Goal: Contribute content: Contribute content

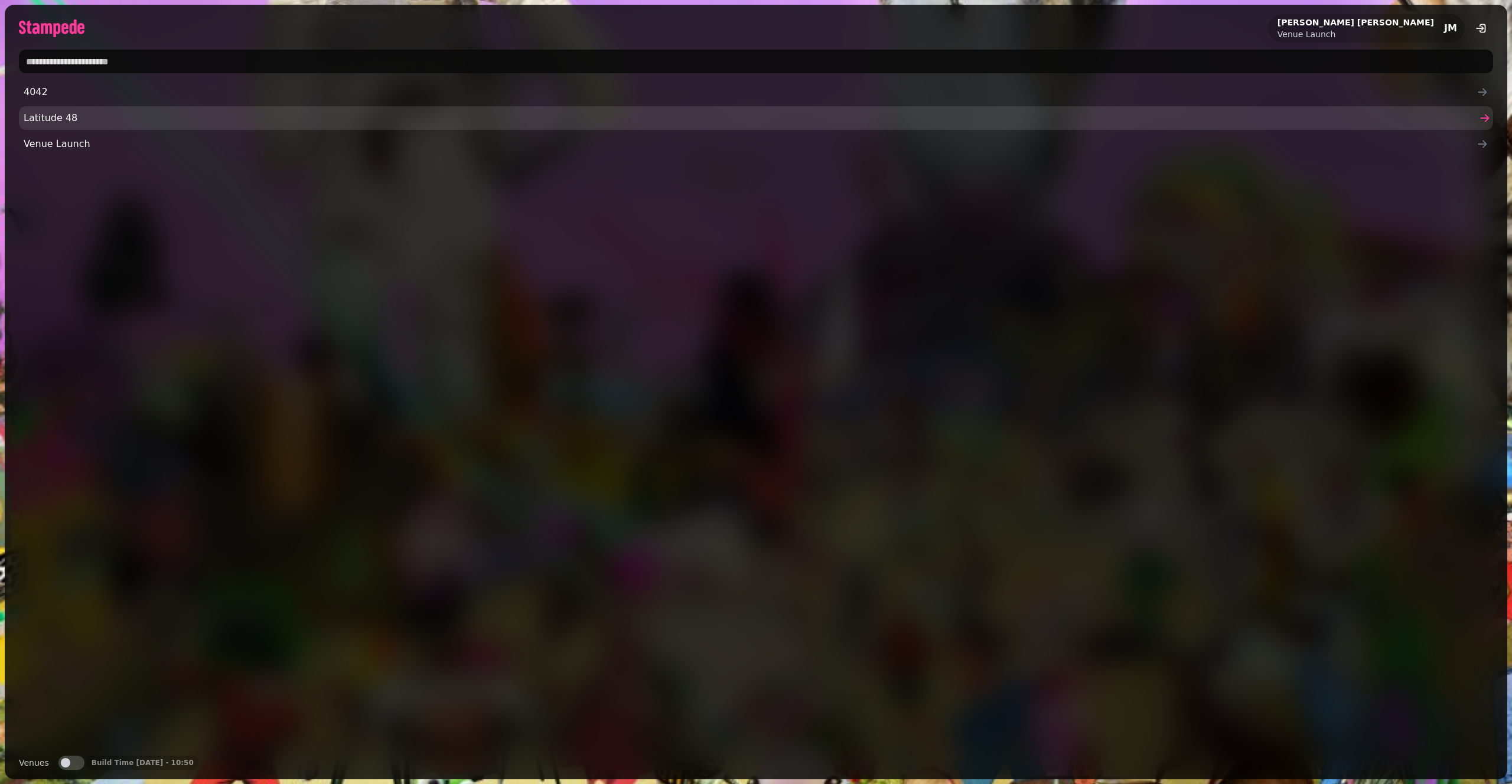
click at [251, 111] on span "Latitude 48" at bounding box center [750, 117] width 1453 height 14
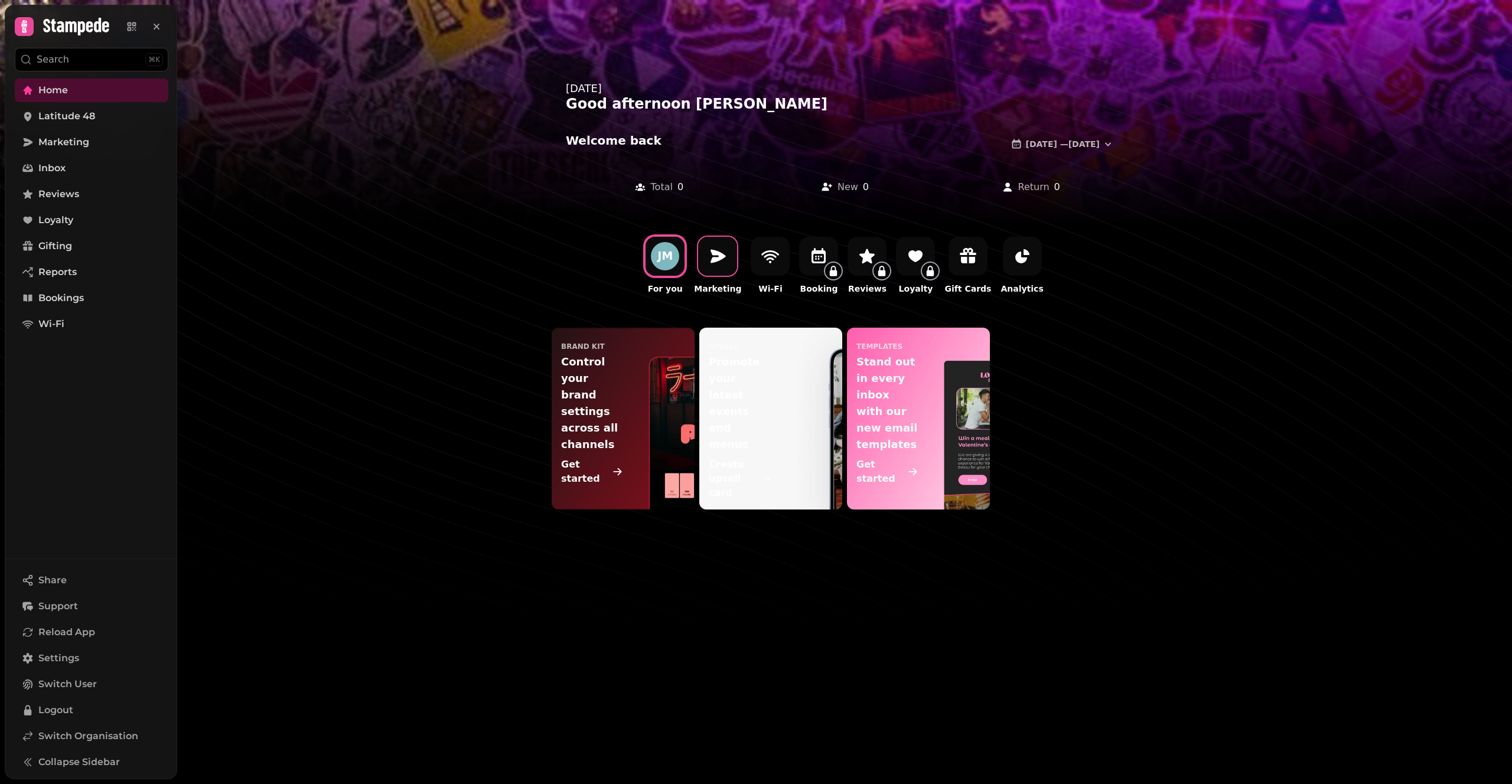
click at [727, 265] on icon at bounding box center [717, 256] width 19 height 19
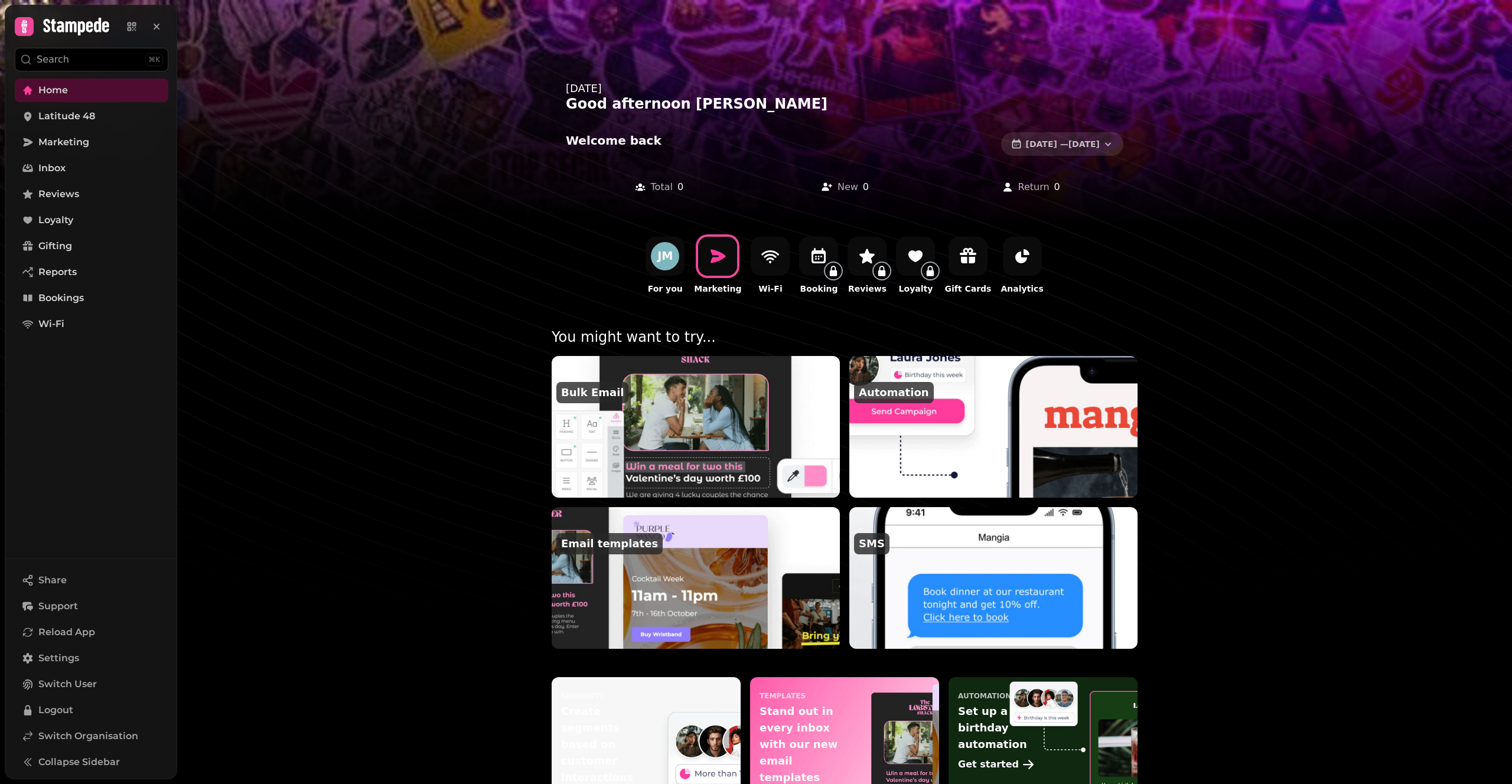
click at [1027, 137] on button "11 Aug, 2025 — 18 Aug, 2025" at bounding box center [1062, 144] width 122 height 24
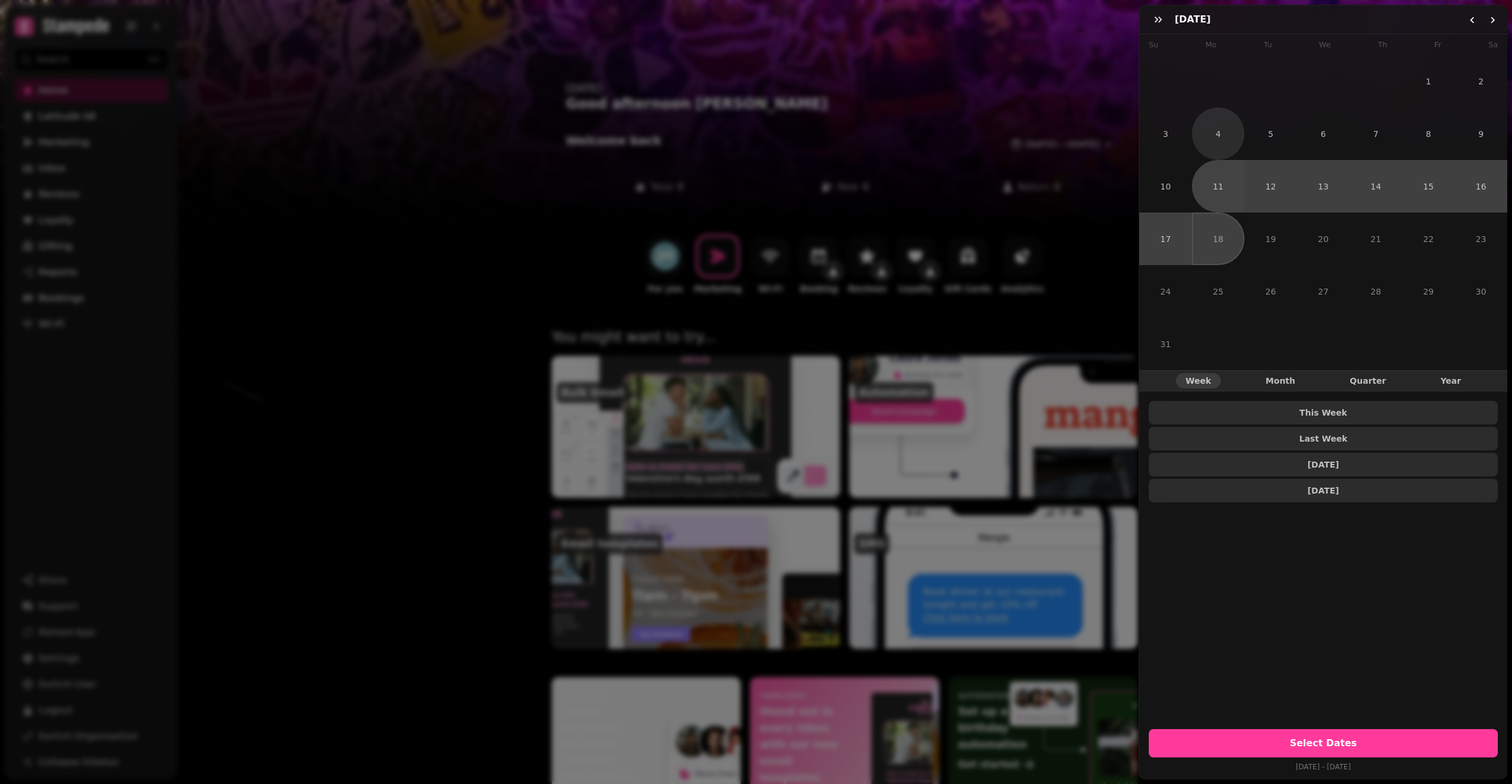
click at [1223, 120] on button "4" at bounding box center [1218, 134] width 53 height 53
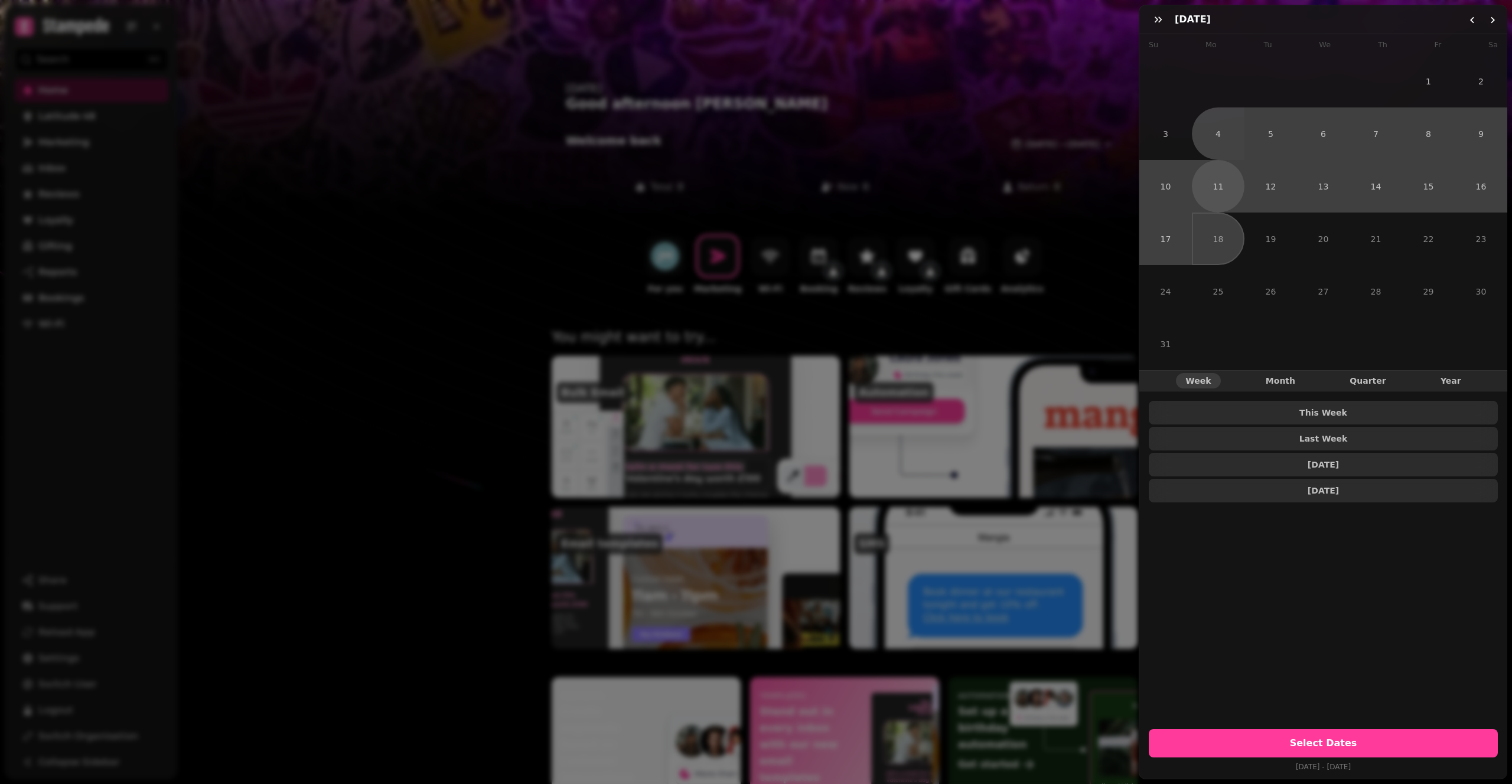
click at [1221, 165] on button "11" at bounding box center [1218, 186] width 53 height 53
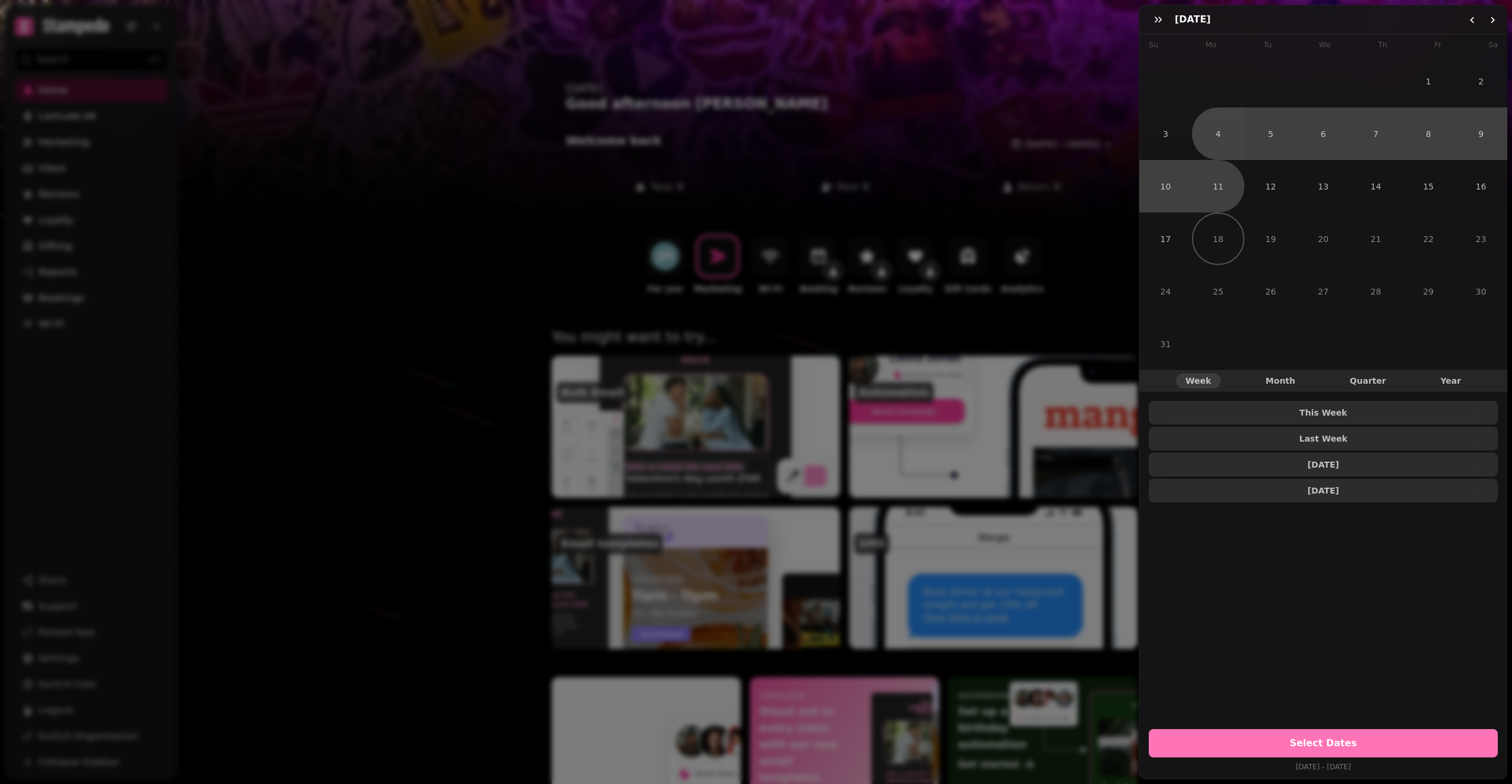
click at [1343, 742] on button "Select Dates" at bounding box center [1323, 743] width 349 height 28
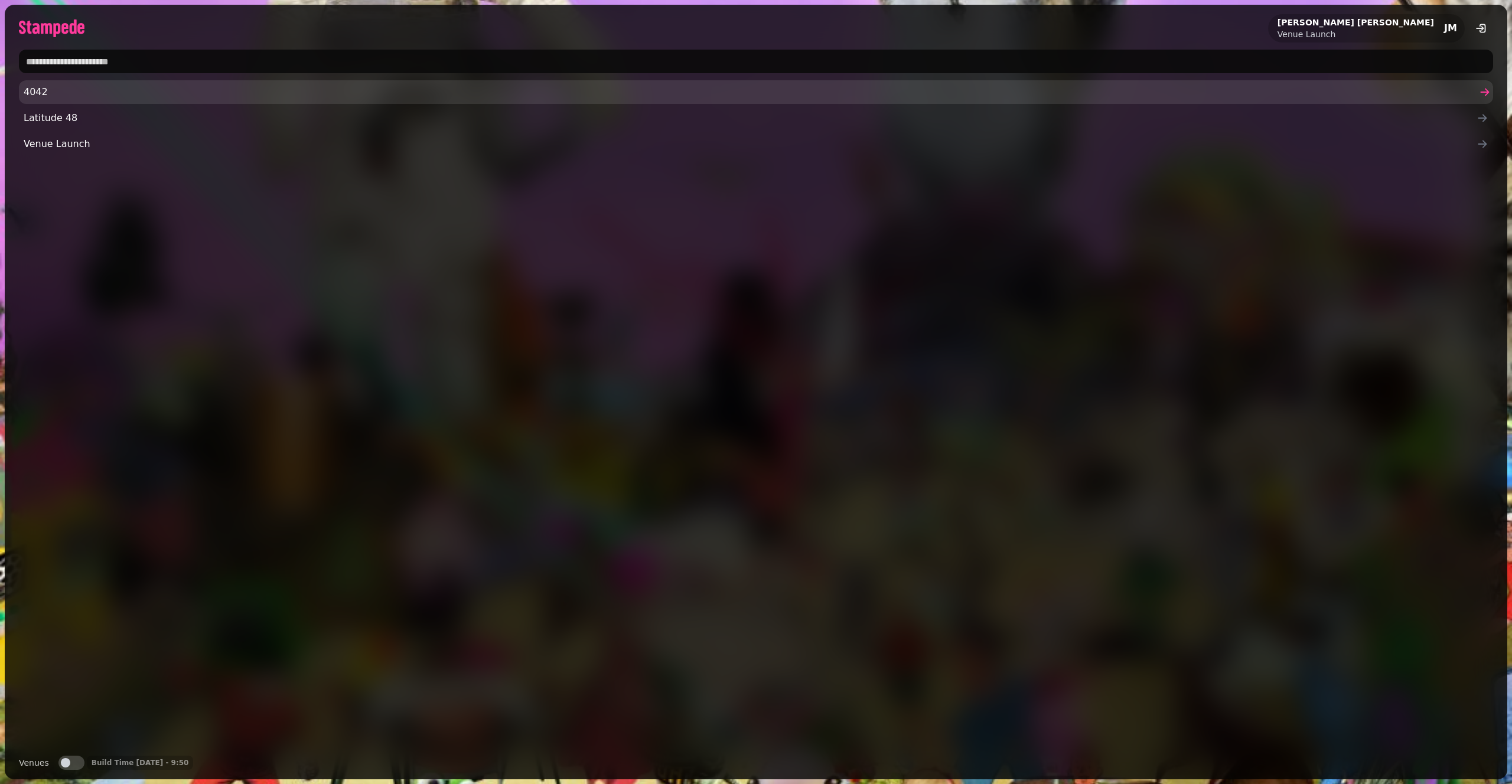
click at [85, 92] on span "4042" at bounding box center [750, 92] width 1453 height 14
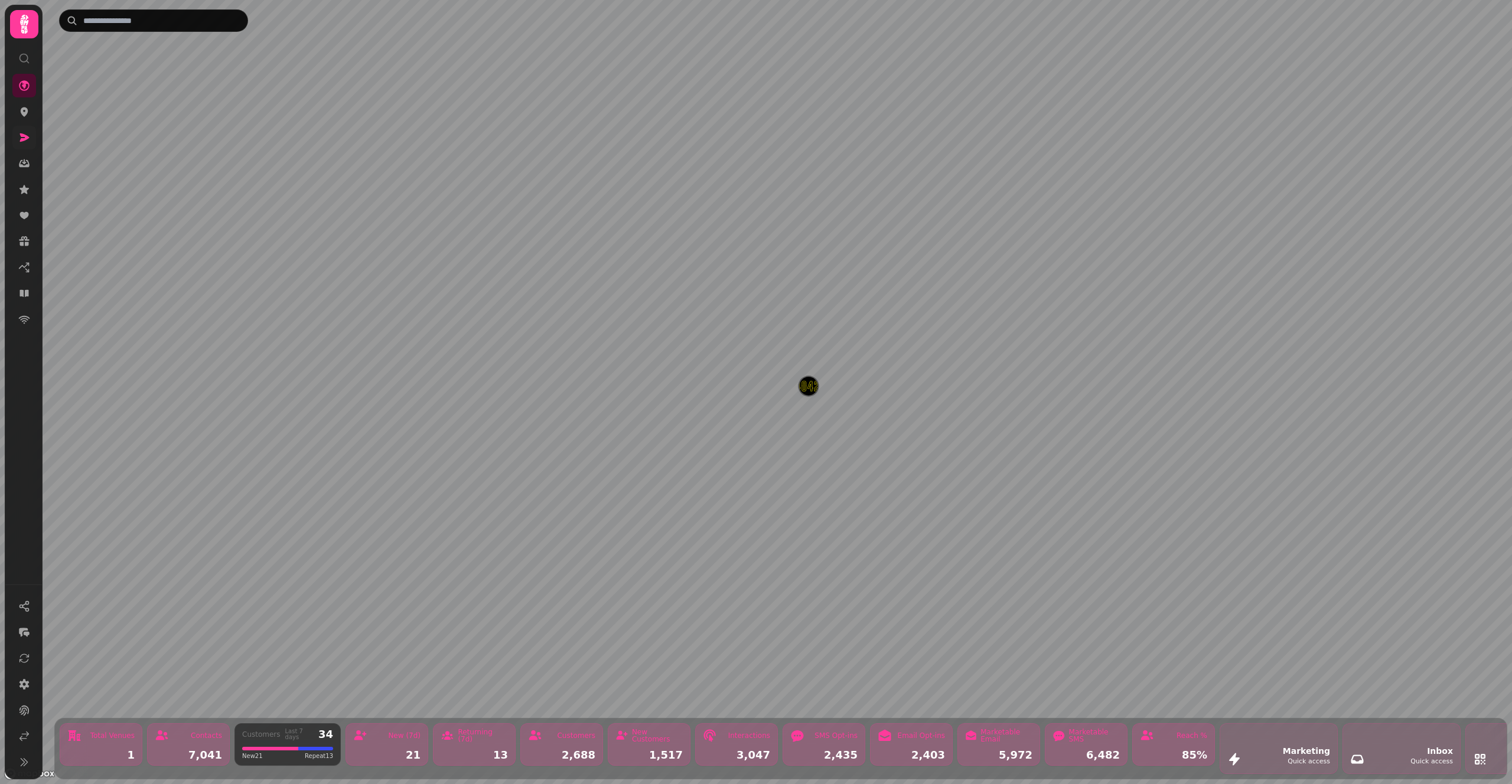
click at [18, 133] on icon at bounding box center [24, 137] width 12 height 12
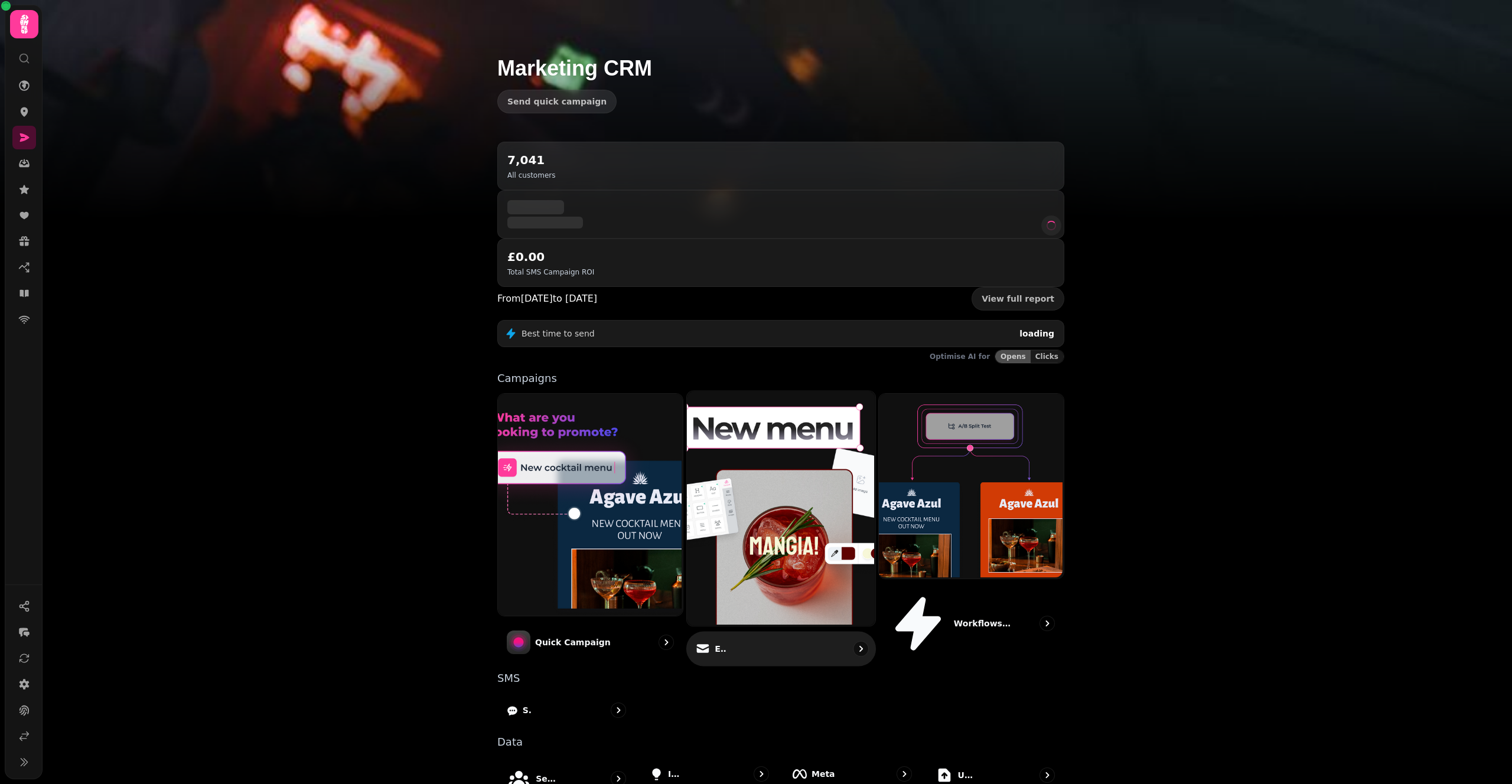
click at [795, 457] on img at bounding box center [779, 507] width 188 height 235
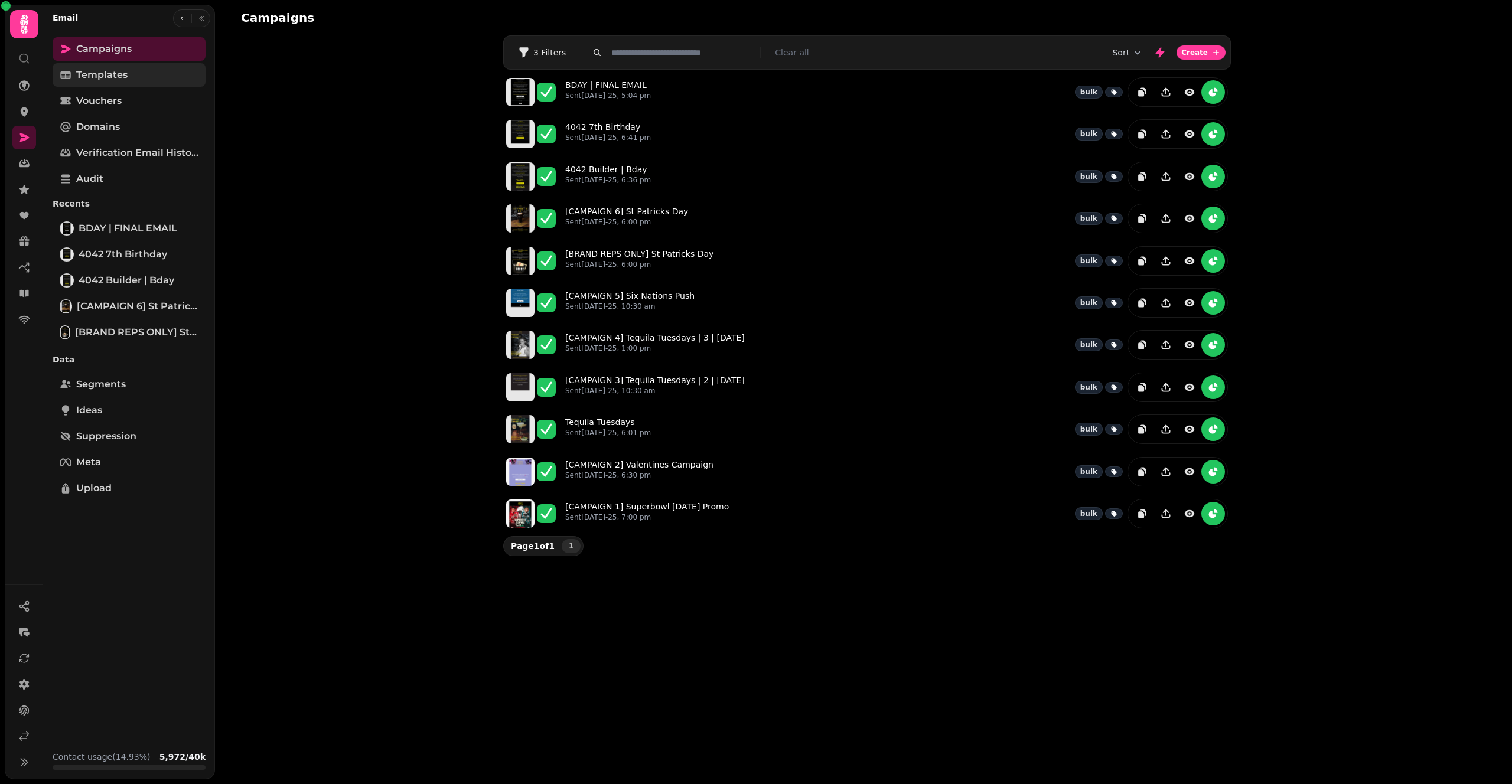
click at [119, 74] on span "Templates" at bounding box center [102, 75] width 52 height 14
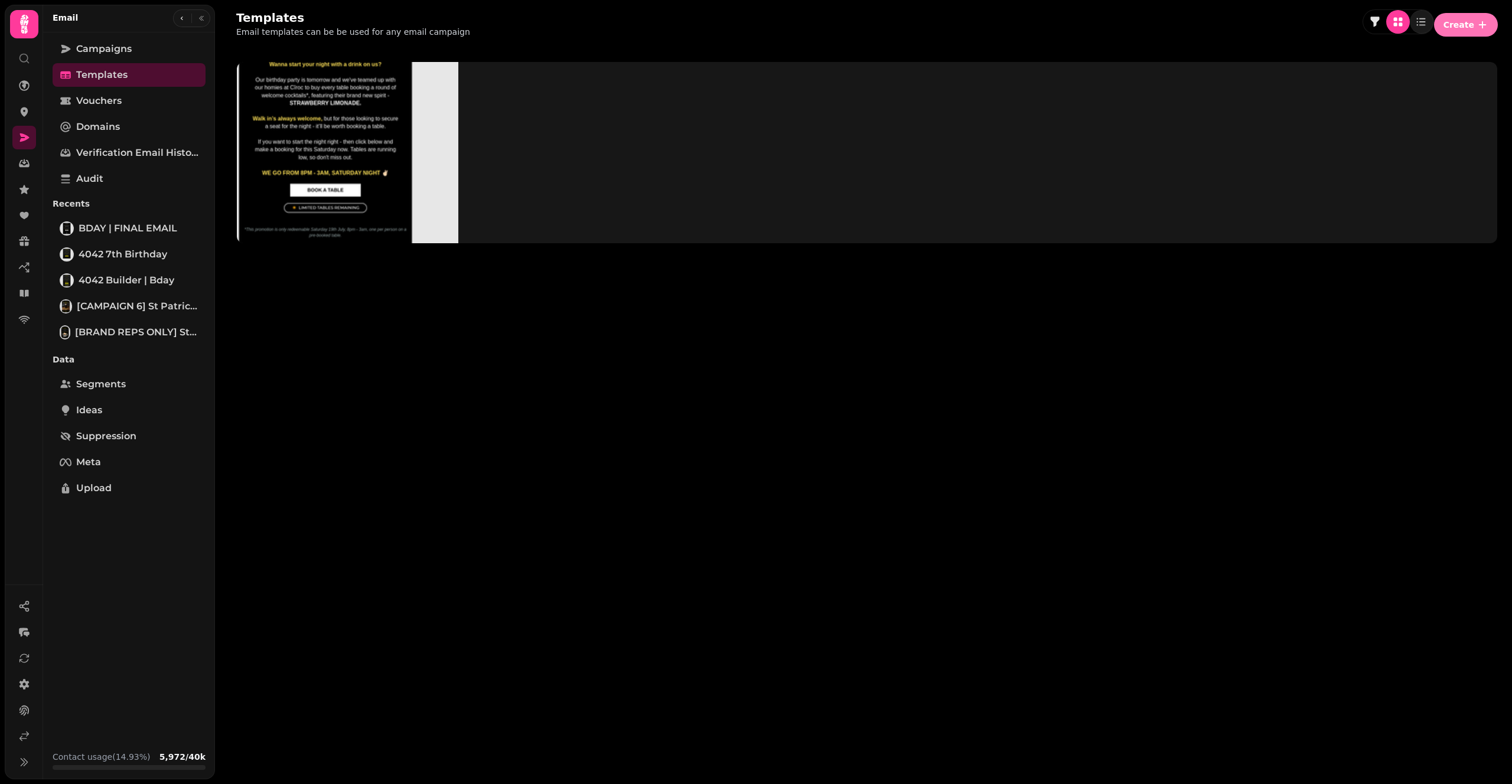
click at [1457, 28] on button "Create" at bounding box center [1466, 25] width 64 height 24
click at [1437, 53] on button "From scratch" at bounding box center [1467, 45] width 61 height 14
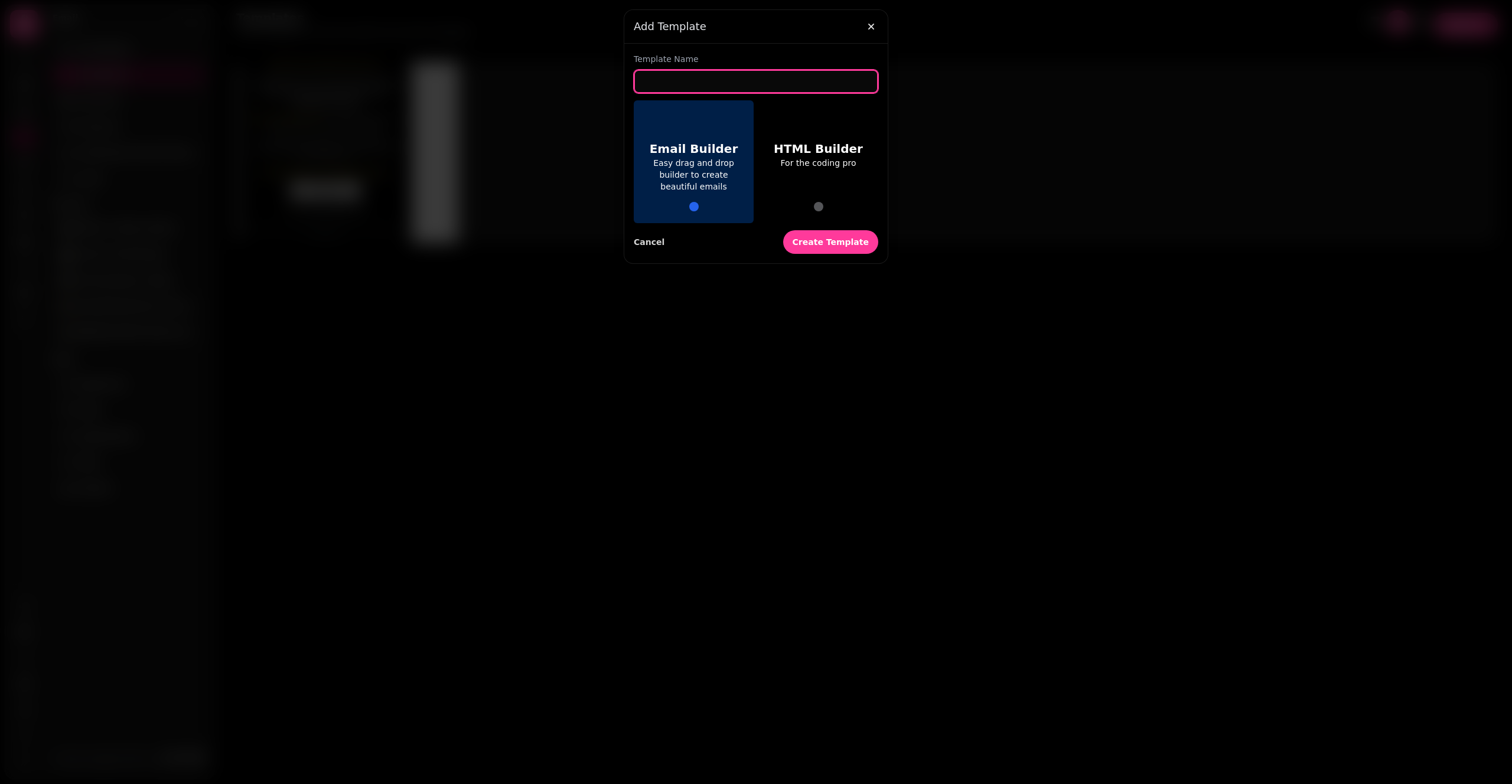
click at [714, 86] on input "text" at bounding box center [756, 82] width 244 height 24
type input "**********"
click at [819, 241] on span "Create Template" at bounding box center [830, 242] width 76 height 9
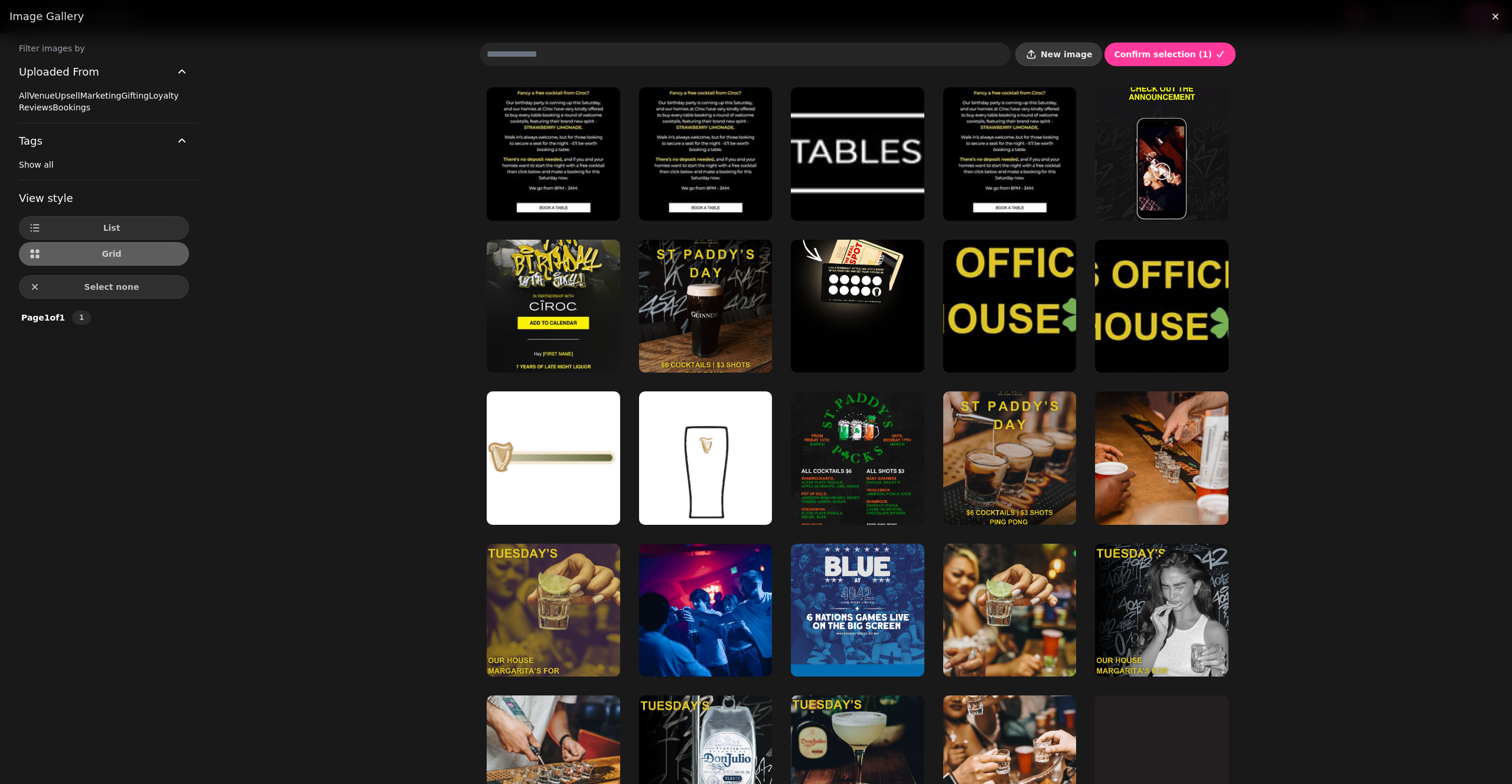
click at [1078, 54] on span "New image" at bounding box center [1066, 54] width 52 height 9
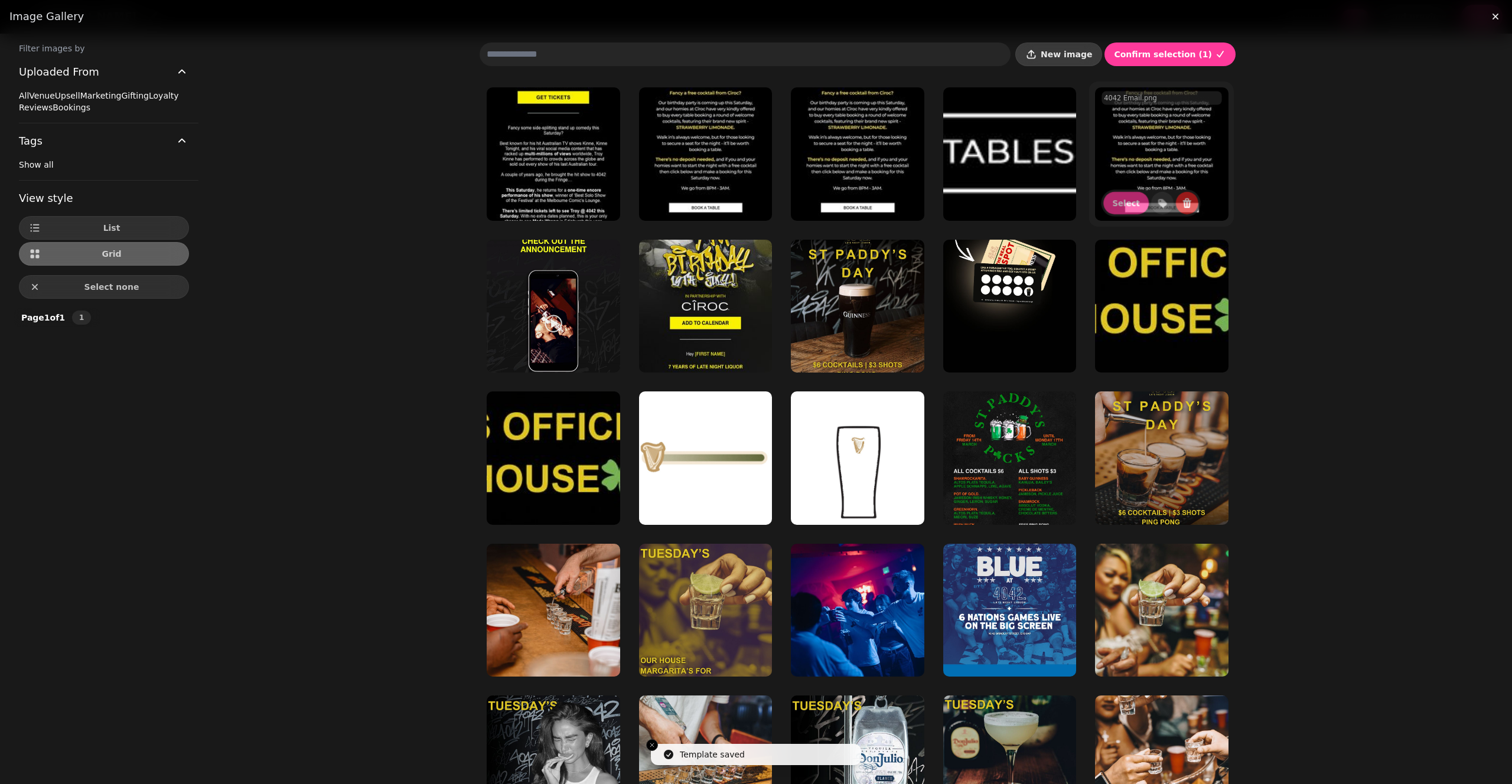
click at [1075, 48] on button "New image" at bounding box center [1058, 54] width 86 height 24
click at [1059, 57] on span "New image" at bounding box center [1066, 54] width 52 height 9
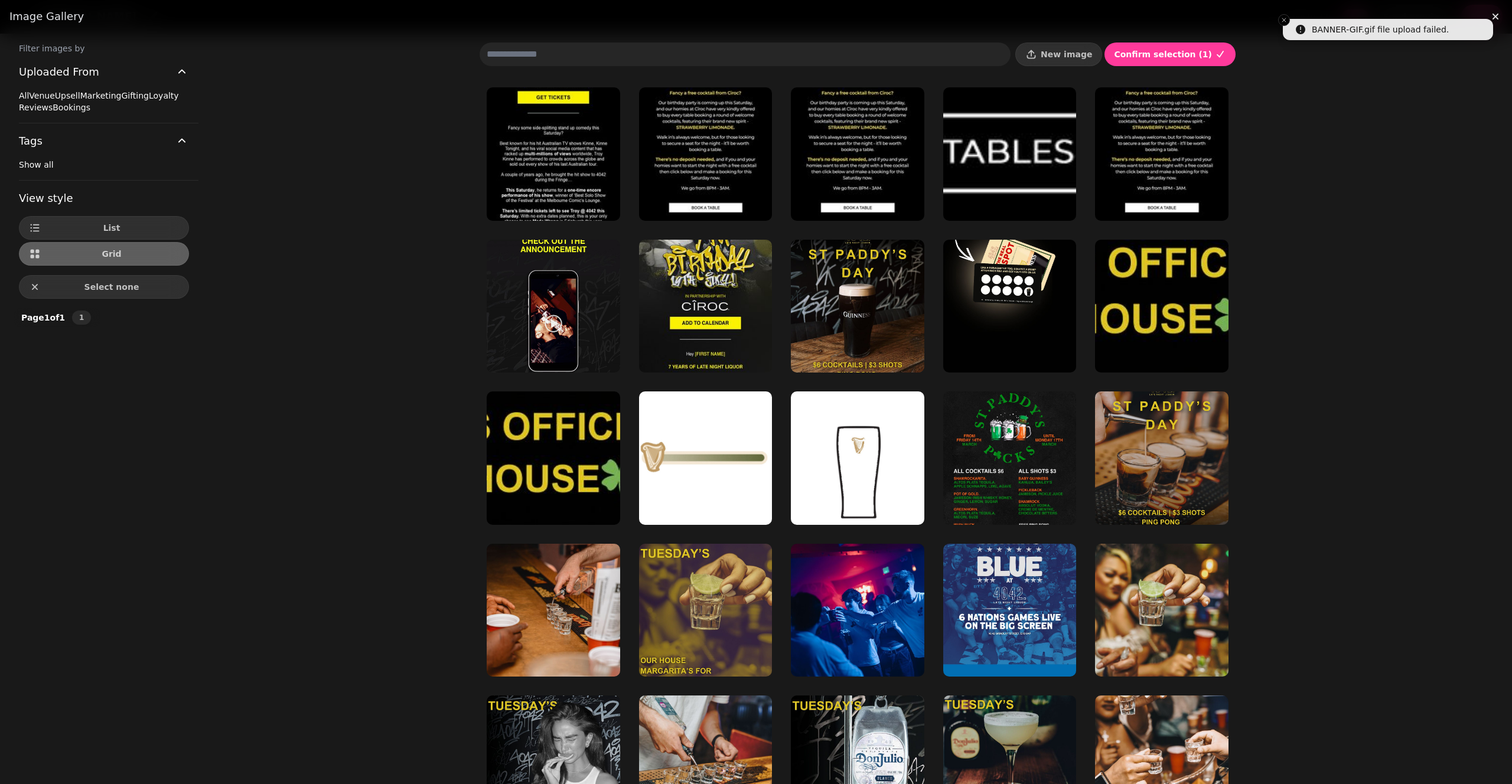
click at [1385, 34] on div "Filter images by Uploaded From All Venue Upsell Marketing Gifting Loyalty Revie…" at bounding box center [756, 425] width 1512 height 784
click at [1346, 28] on div "Image gallery" at bounding box center [756, 16] width 1512 height 33
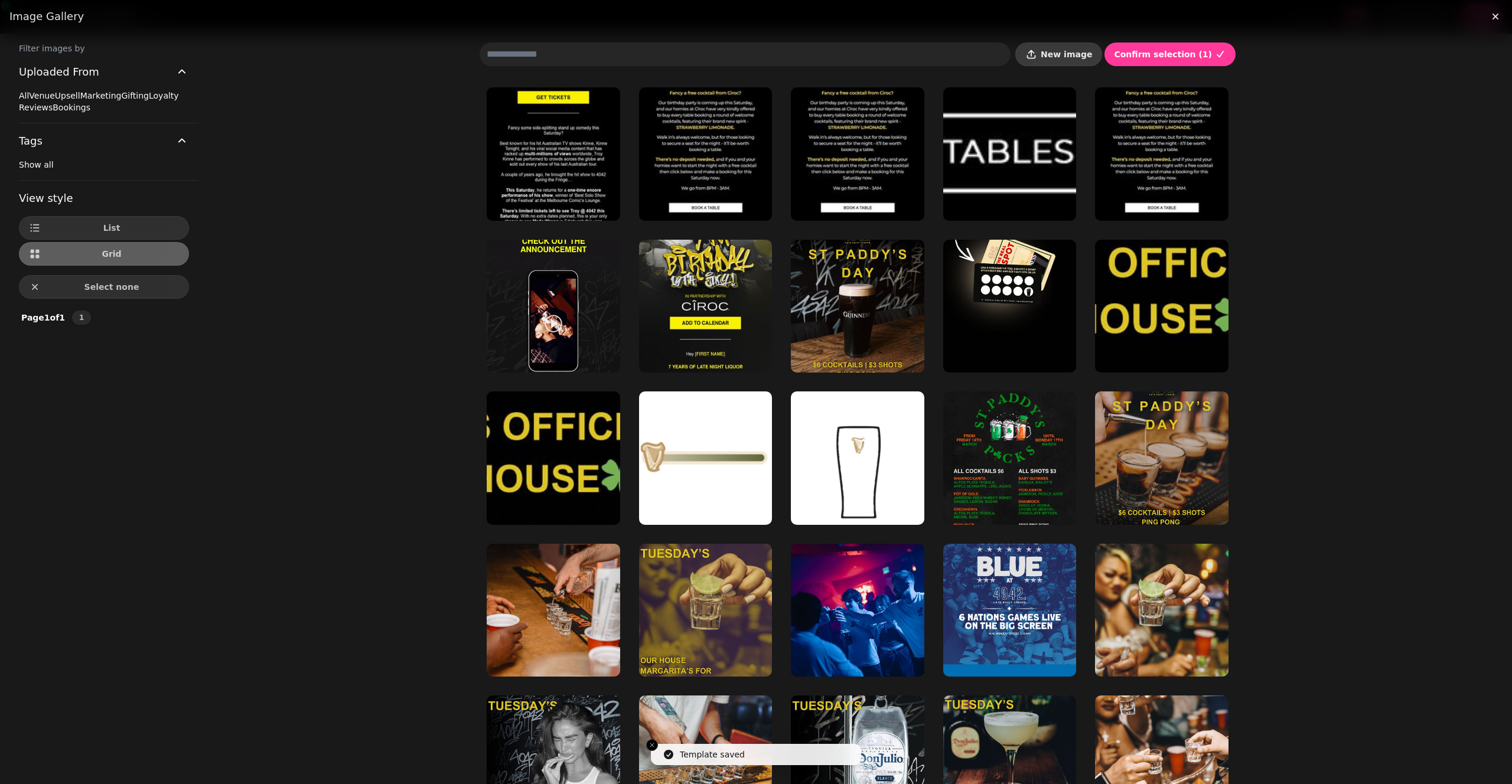
click at [1037, 56] on icon "button" at bounding box center [1031, 54] width 12 height 12
click at [1066, 51] on span "New image" at bounding box center [1066, 54] width 52 height 9
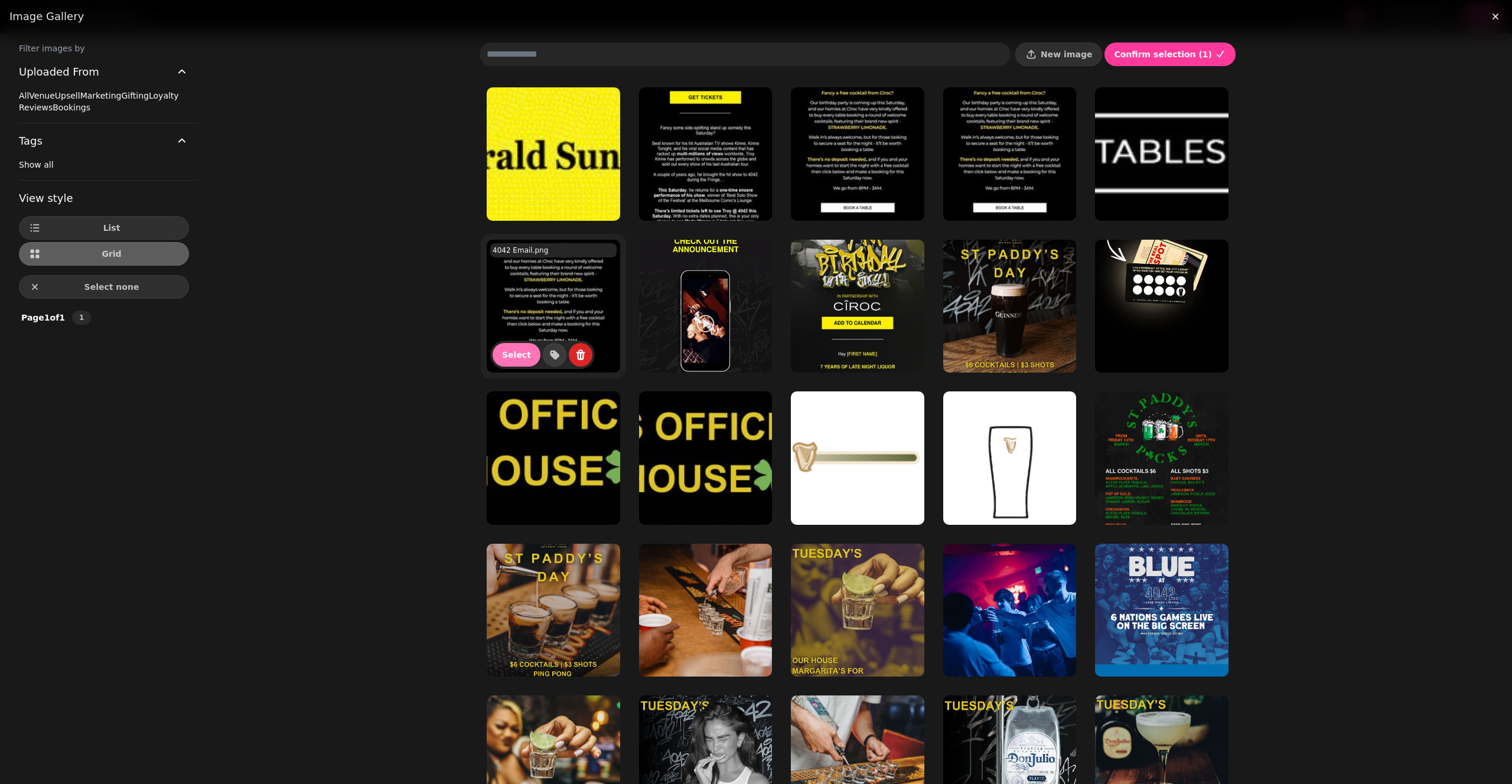
click at [510, 351] on span "Select" at bounding box center [516, 354] width 29 height 9
click at [660, 206] on span "Select" at bounding box center [669, 203] width 29 height 9
click at [1076, 61] on button "New image" at bounding box center [1058, 54] width 86 height 24
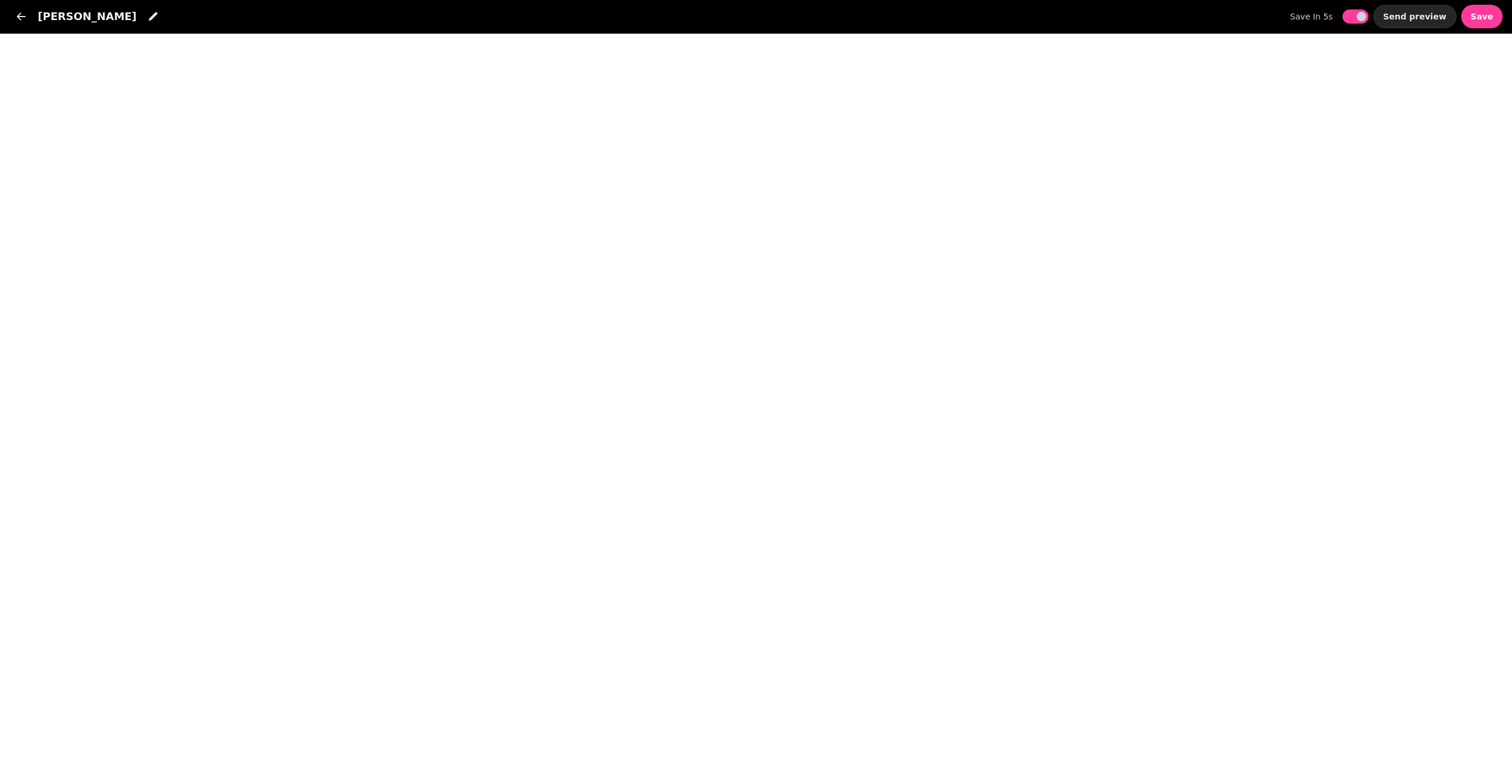
click at [1427, 24] on button "Send preview" at bounding box center [1415, 16] width 83 height 24
select select "**********"
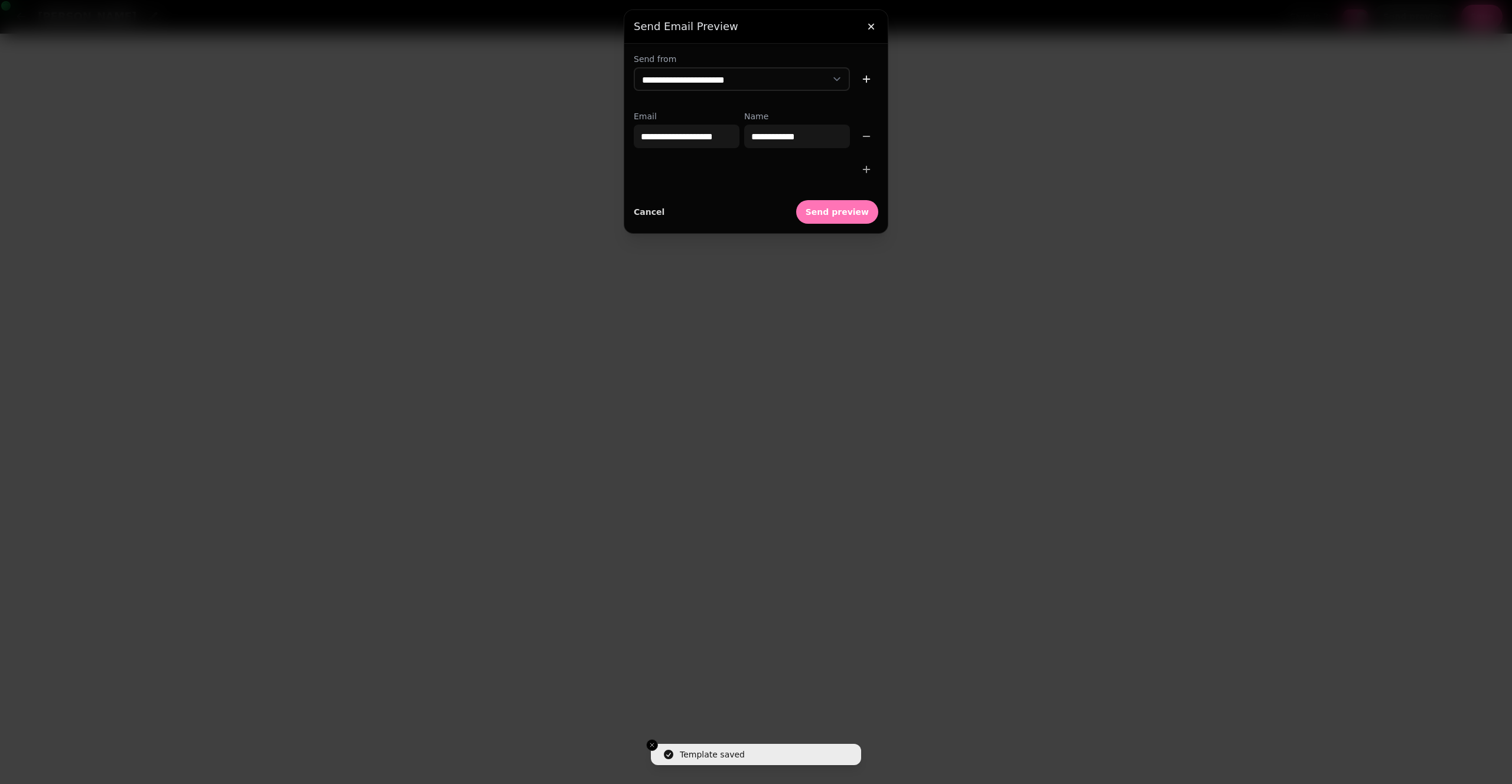
click at [850, 212] on span "Send preview" at bounding box center [837, 212] width 63 height 9
click at [870, 33] on button "button" at bounding box center [871, 26] width 24 height 24
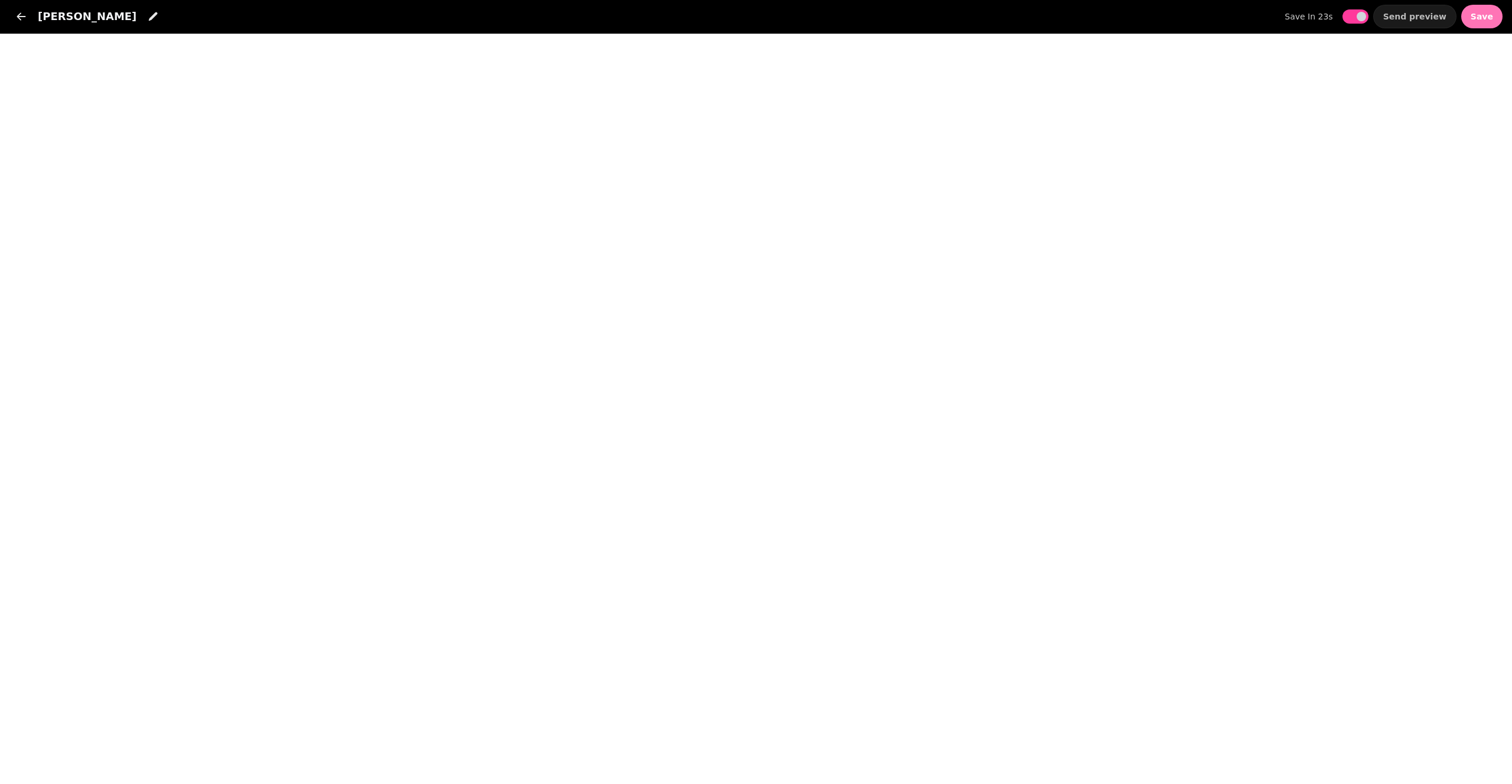
click at [1488, 20] on span "Save" at bounding box center [1482, 16] width 22 height 9
click at [1480, 22] on button "Save" at bounding box center [1482, 16] width 42 height 24
click at [1481, 14] on span "Save" at bounding box center [1482, 16] width 22 height 9
click at [1422, 15] on span "Send preview" at bounding box center [1415, 16] width 63 height 9
select select "**********"
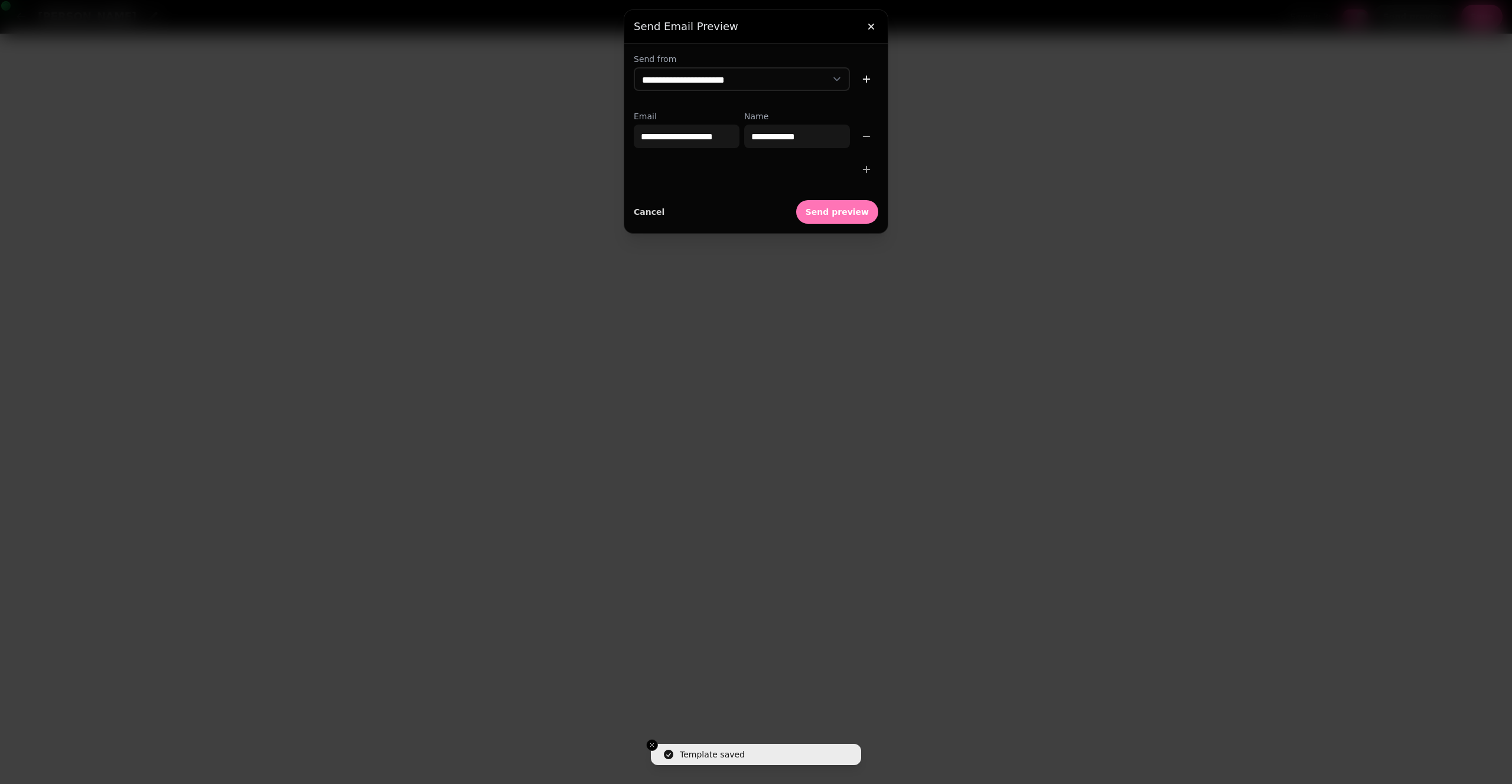
click at [842, 211] on span "Send preview" at bounding box center [837, 212] width 63 height 9
click at [871, 164] on icon "button" at bounding box center [866, 170] width 12 height 12
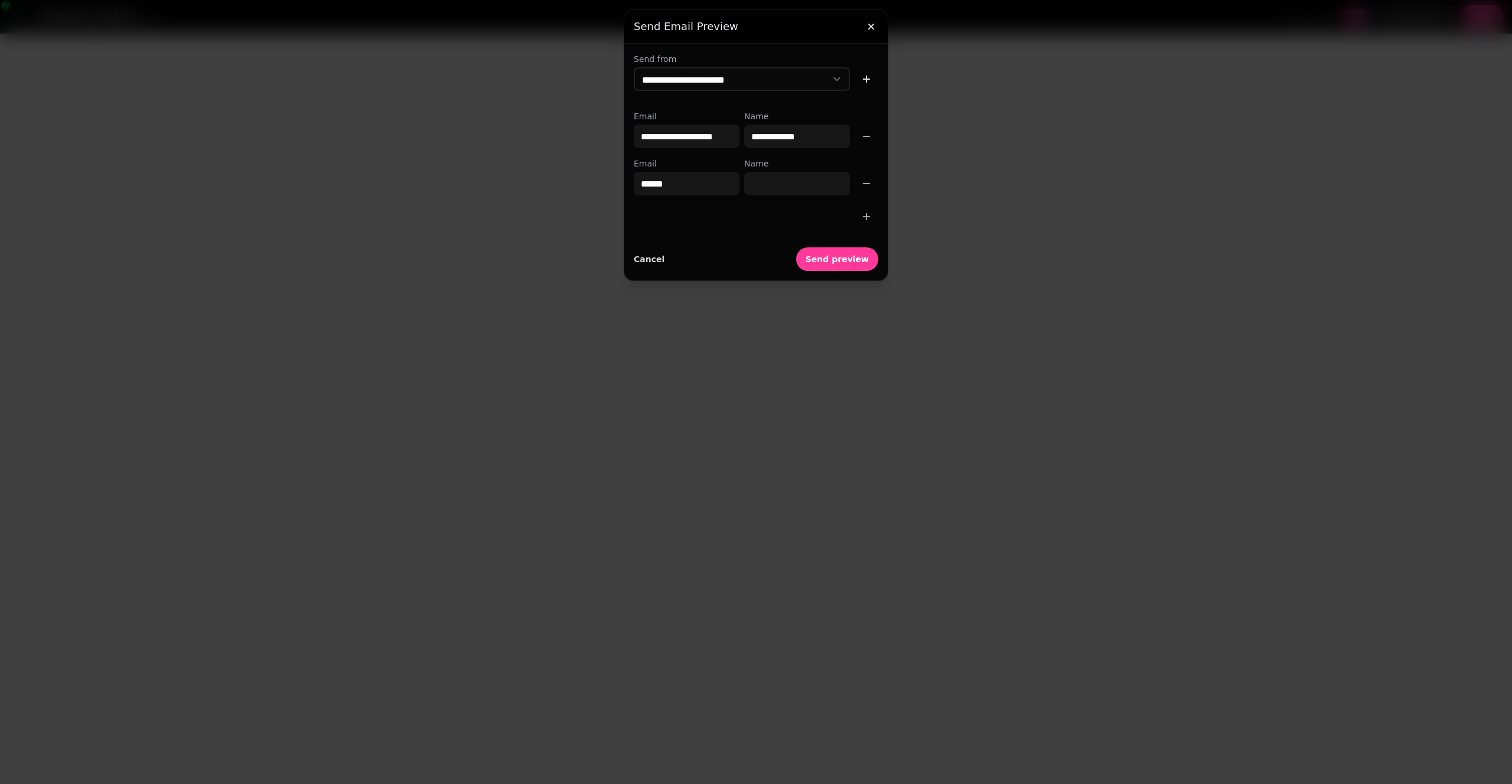
type input "**********"
click at [829, 182] on input "Name" at bounding box center [797, 183] width 106 height 24
type input "******"
click at [726, 216] on div at bounding box center [756, 216] width 244 height 24
click at [838, 263] on span "Send preview" at bounding box center [837, 259] width 63 height 9
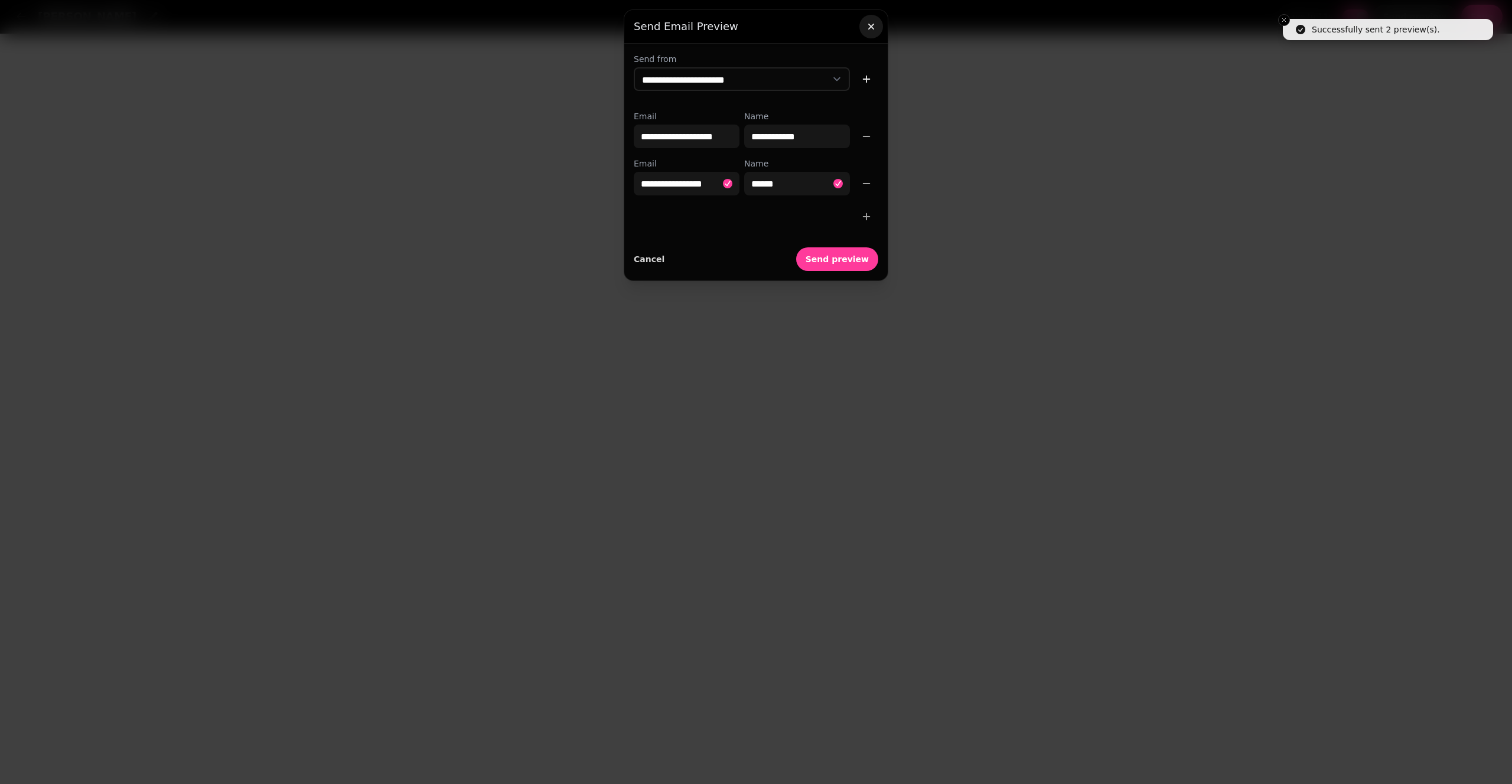
click at [863, 27] on button "button" at bounding box center [871, 26] width 24 height 24
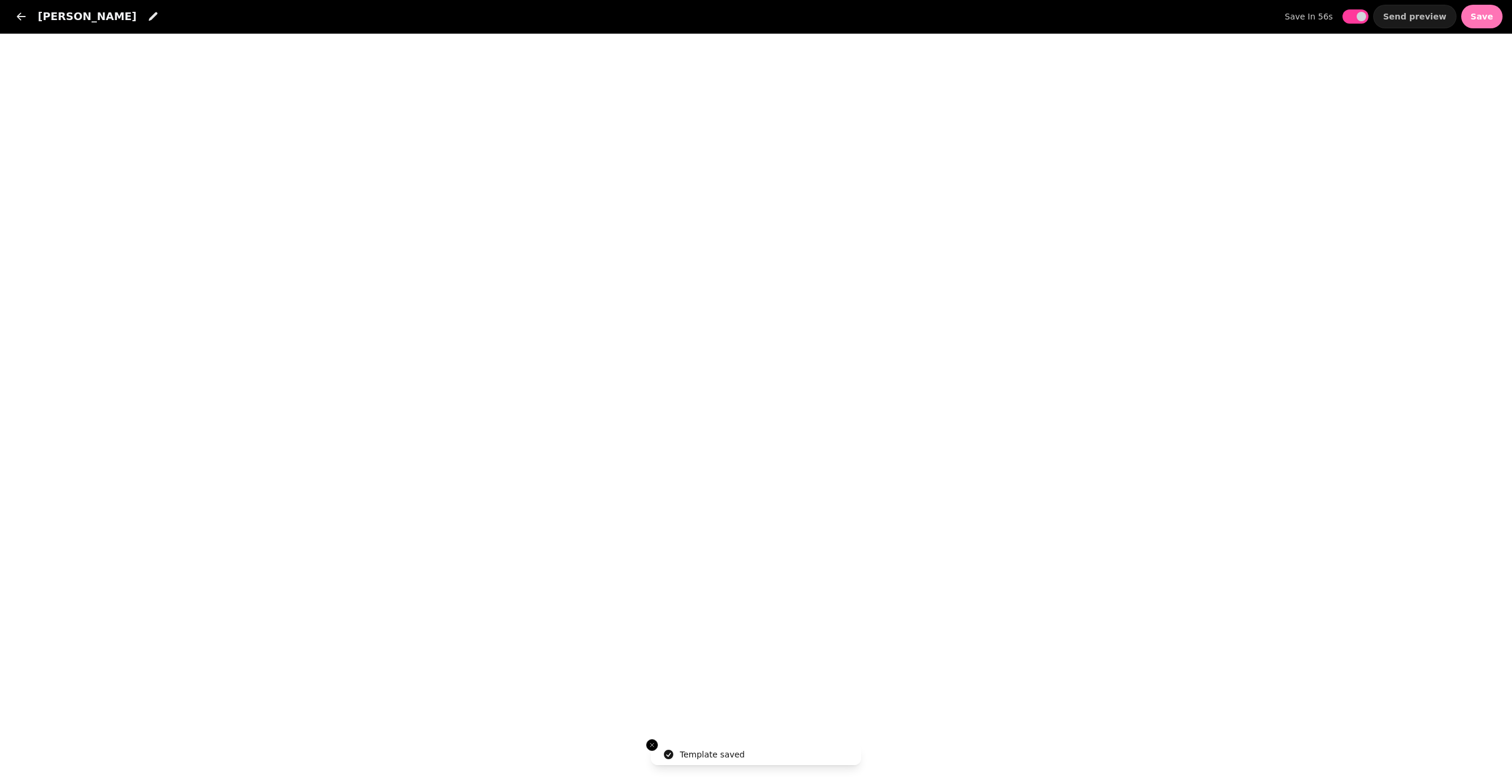
click at [1471, 18] on button "Save" at bounding box center [1482, 16] width 42 height 24
